Goal: Transaction & Acquisition: Purchase product/service

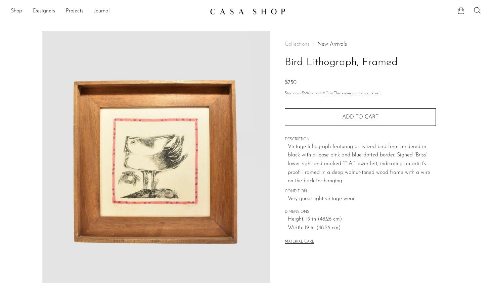
click at [19, 10] on link "Shop" at bounding box center [16, 11] width 11 height 9
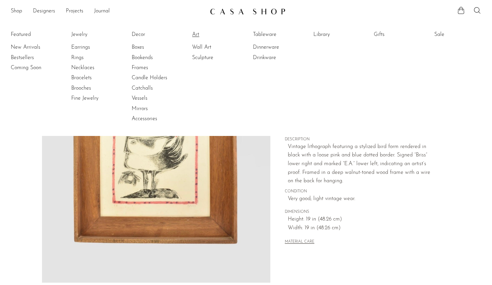
click at [196, 37] on link "Art" at bounding box center [217, 34] width 50 height 7
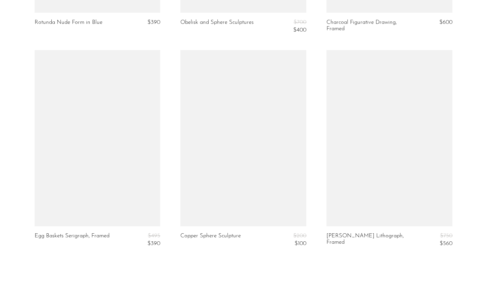
scroll to position [2413, 0]
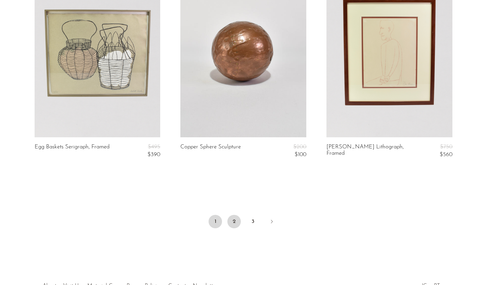
click at [236, 215] on link "2" at bounding box center [233, 221] width 13 height 13
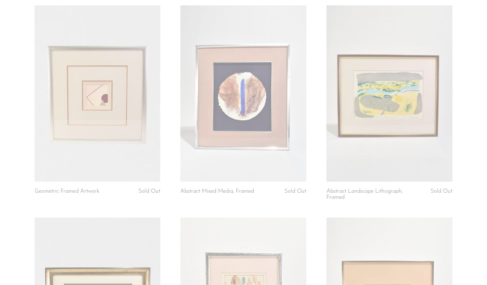
scroll to position [1823, 0]
